Goal: Use online tool/utility: Utilize a website feature to perform a specific function

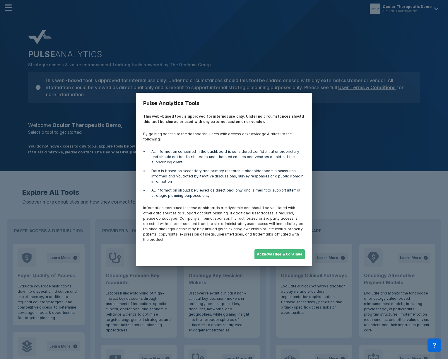
click at [282, 251] on button "Acknowledge & Continue" at bounding box center [280, 254] width 50 height 10
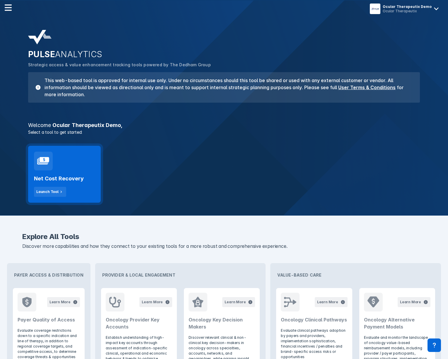
click at [66, 174] on div "Net Cost Recovery Launch Tool" at bounding box center [64, 183] width 61 height 26
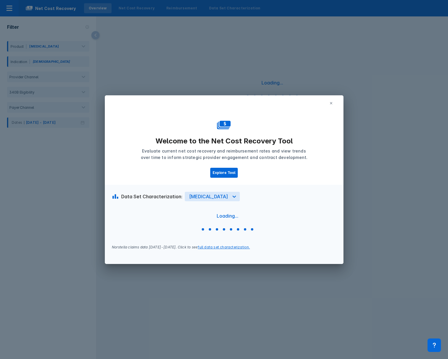
click at [297, 123] on div "Welcome to the Net Cost Recovery Tool Evaluate current net cost recovery and re…" at bounding box center [224, 148] width 239 height 74
click at [306, 150] on p "Evaluate current net cost recovery and reimbursement rates and view trends over…" at bounding box center [224, 154] width 168 height 13
